Goal: Transaction & Acquisition: Purchase product/service

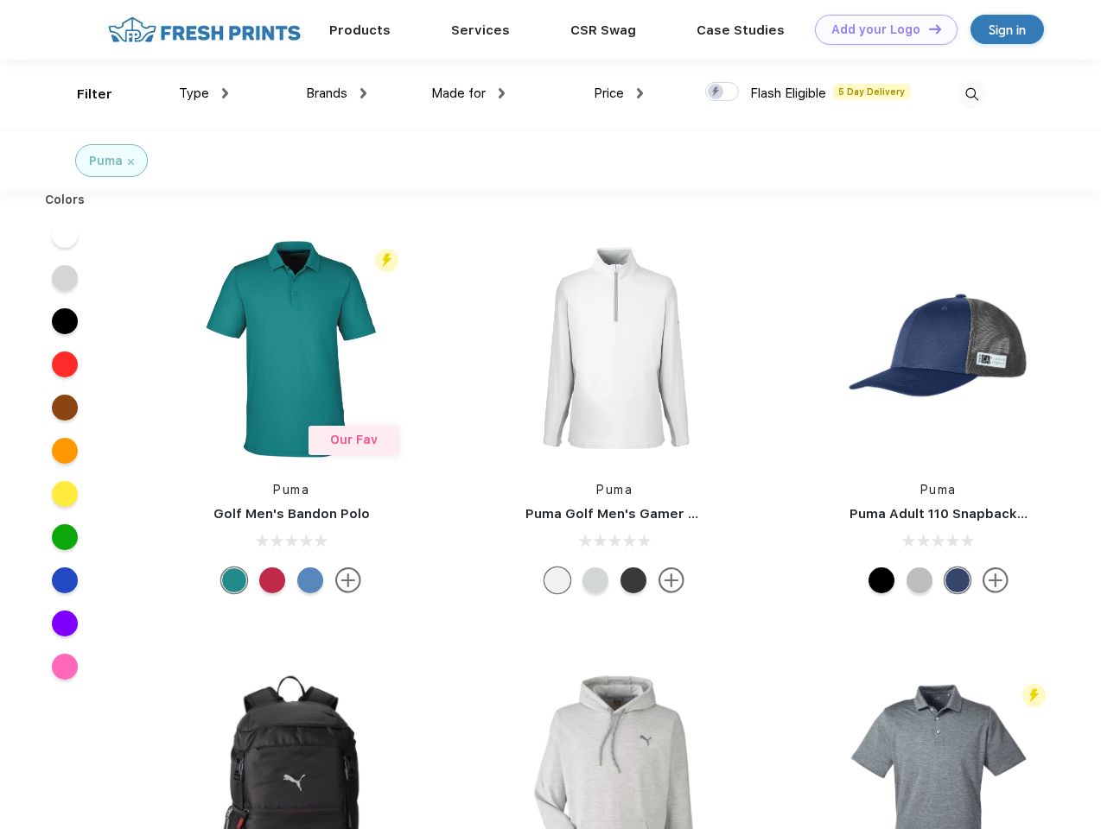
click at [879, 29] on link "Add your Logo Design Tool" at bounding box center [886, 30] width 143 height 30
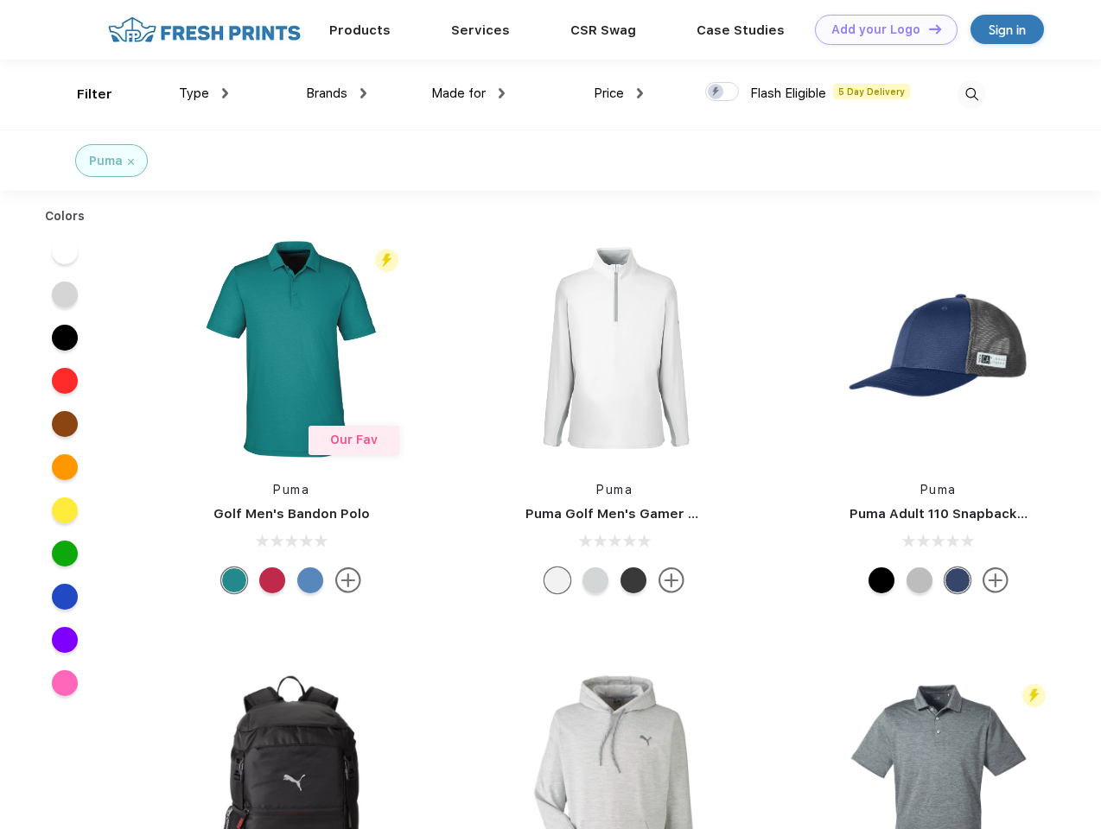
click at [0, 0] on div "Design Tool" at bounding box center [0, 0] width 0 height 0
click at [927, 29] on link "Add your Logo Design Tool" at bounding box center [886, 30] width 143 height 30
click at [83, 94] on div "Filter" at bounding box center [94, 95] width 35 height 20
click at [204, 93] on span "Type" at bounding box center [194, 94] width 30 height 16
click at [336, 93] on span "Brands" at bounding box center [326, 94] width 41 height 16
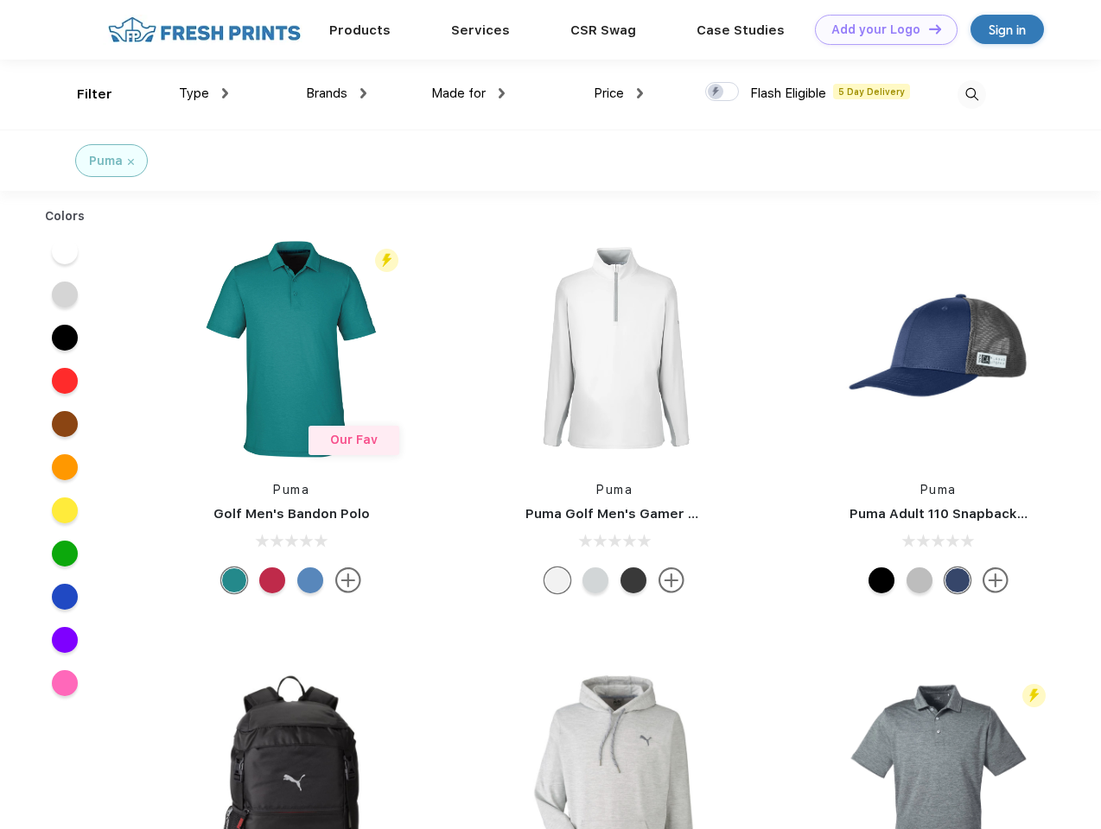
click at [468, 93] on span "Made for" at bounding box center [458, 94] width 54 height 16
click at [619, 93] on span "Price" at bounding box center [609, 94] width 30 height 16
click at [722, 92] on div at bounding box center [722, 91] width 34 height 19
click at [716, 92] on input "checkbox" at bounding box center [710, 86] width 11 height 11
click at [971, 94] on img at bounding box center [971, 94] width 29 height 29
